Goal: Task Accomplishment & Management: Use online tool/utility

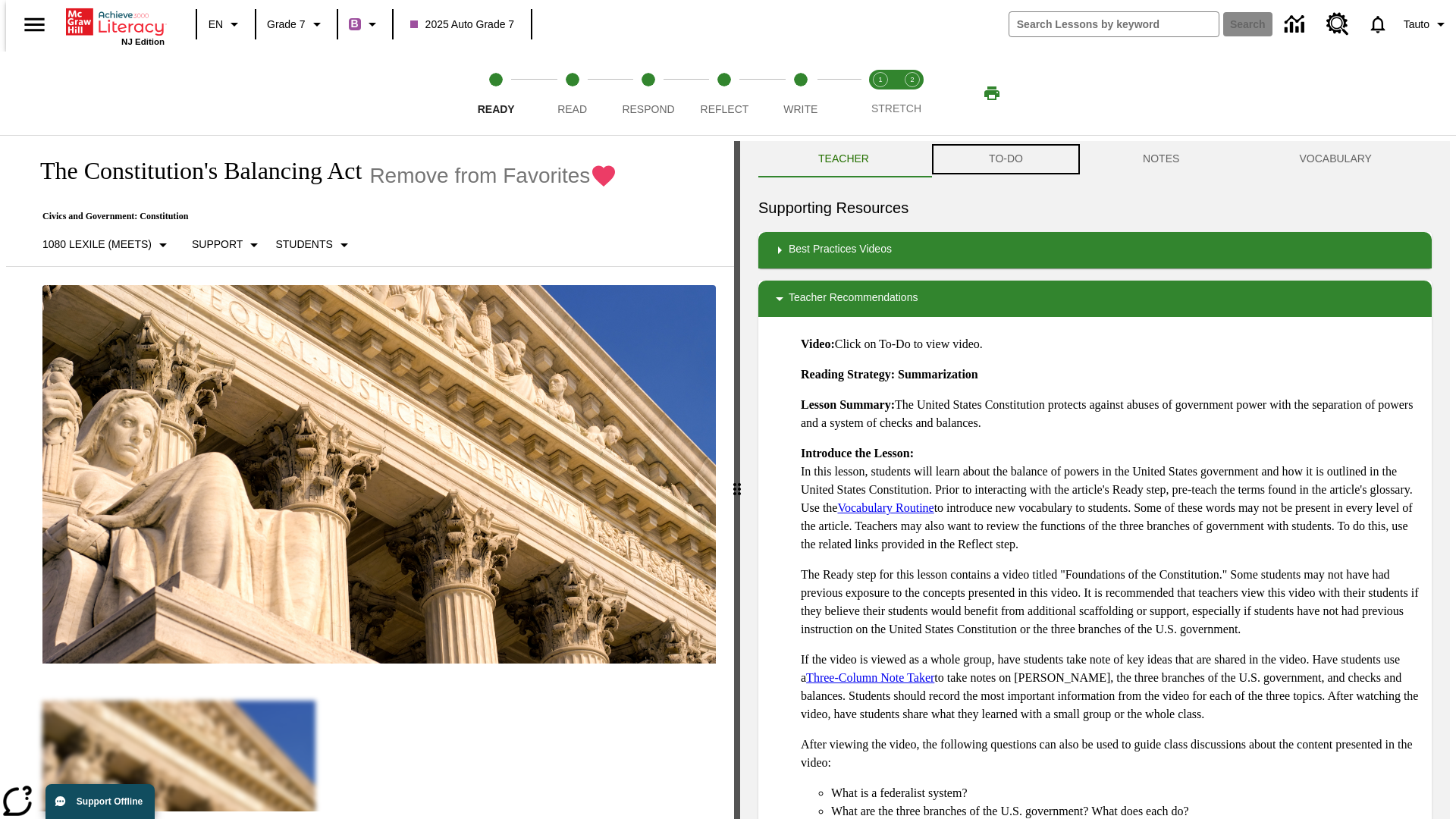
click at [1005, 159] on button "TO-DO" at bounding box center [1006, 159] width 154 height 36
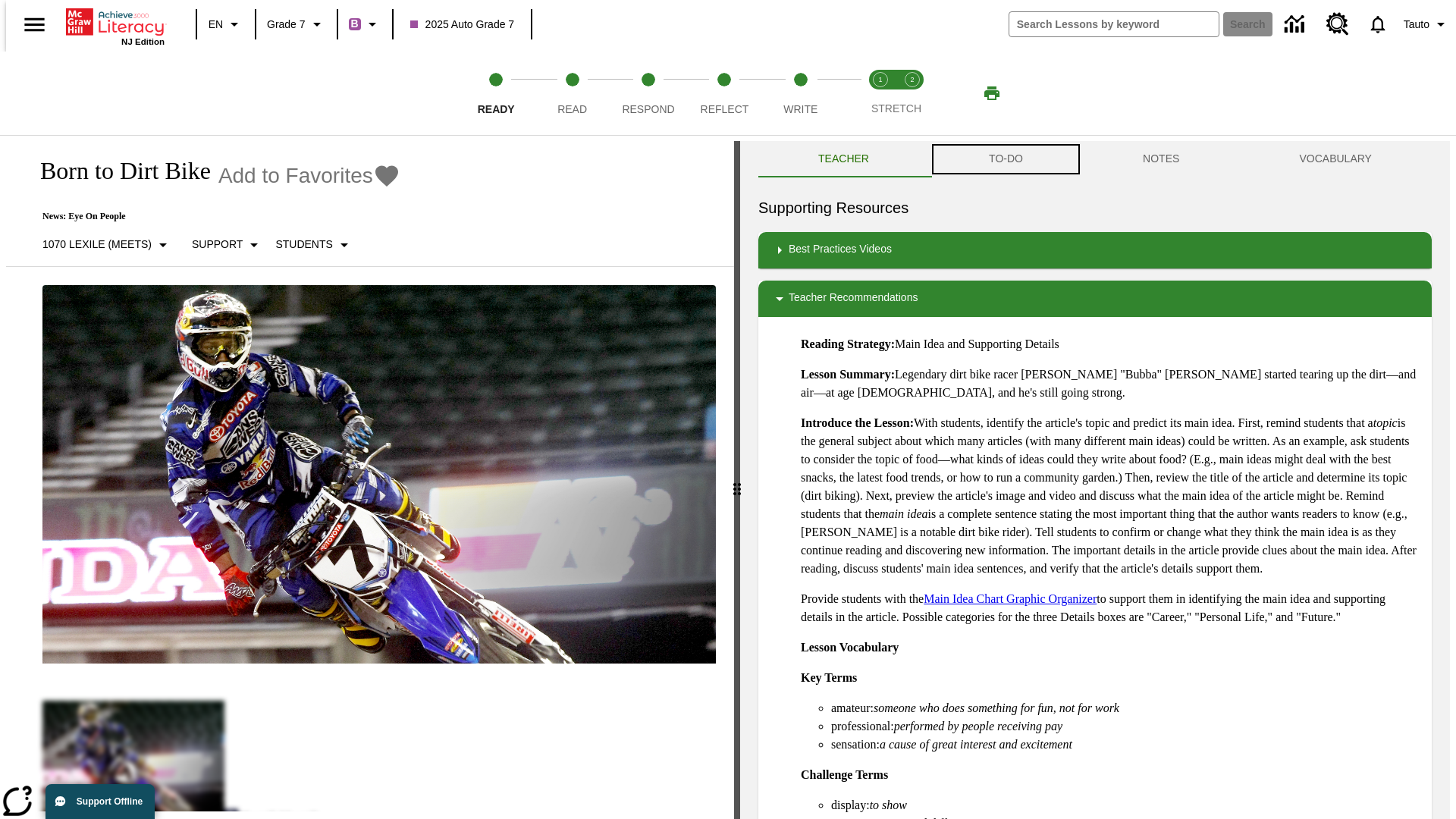
click at [1005, 159] on button "TO-DO" at bounding box center [1006, 159] width 154 height 36
